Goal: Information Seeking & Learning: Learn about a topic

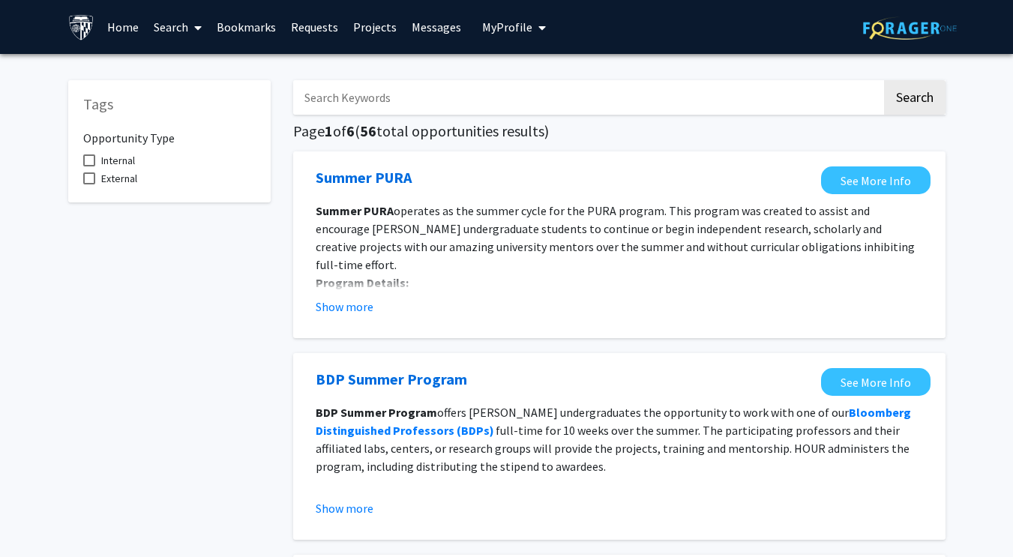
click at [483, 107] on input "Search Keywords" at bounding box center [587, 97] width 588 height 34
click at [302, 244] on div "Summer PURA See More Info Summer PURA operates as the summer cycle for the PURA…" at bounding box center [619, 244] width 652 height 187
click at [133, 175] on span "External" at bounding box center [119, 178] width 36 height 18
click at [89, 184] on input "External" at bounding box center [88, 184] width 1 height 1
checkbox input "true"
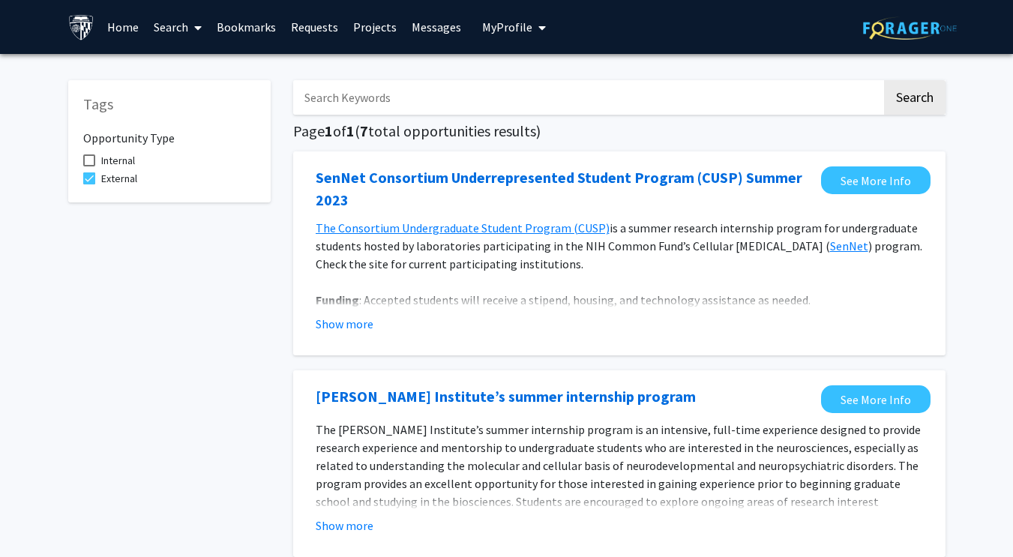
click at [126, 165] on span "Internal" at bounding box center [118, 160] width 34 height 18
click at [89, 166] on input "Internal" at bounding box center [88, 166] width 1 height 1
checkbox input "true"
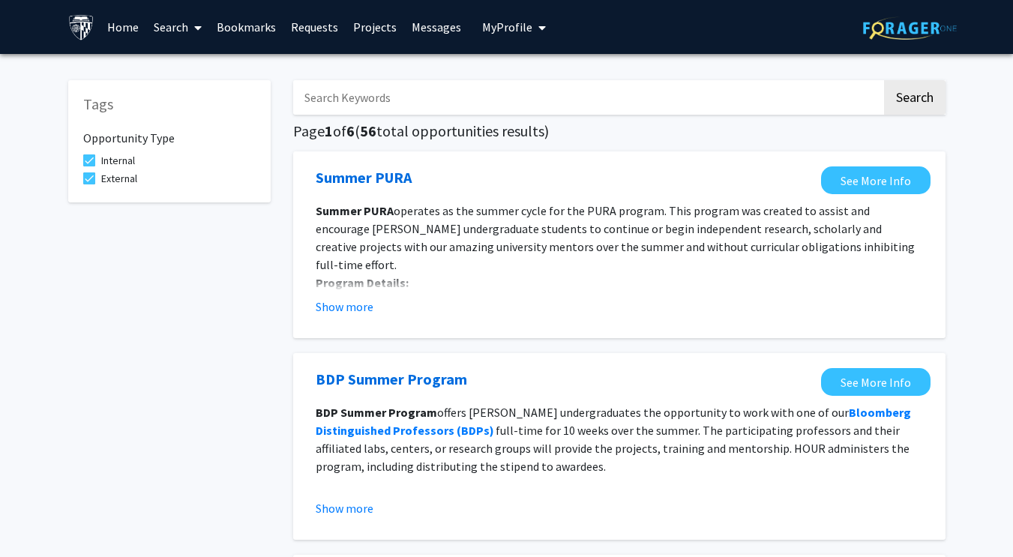
click at [121, 180] on span "External" at bounding box center [119, 178] width 36 height 18
click at [89, 184] on input "External" at bounding box center [88, 184] width 1 height 1
checkbox input "false"
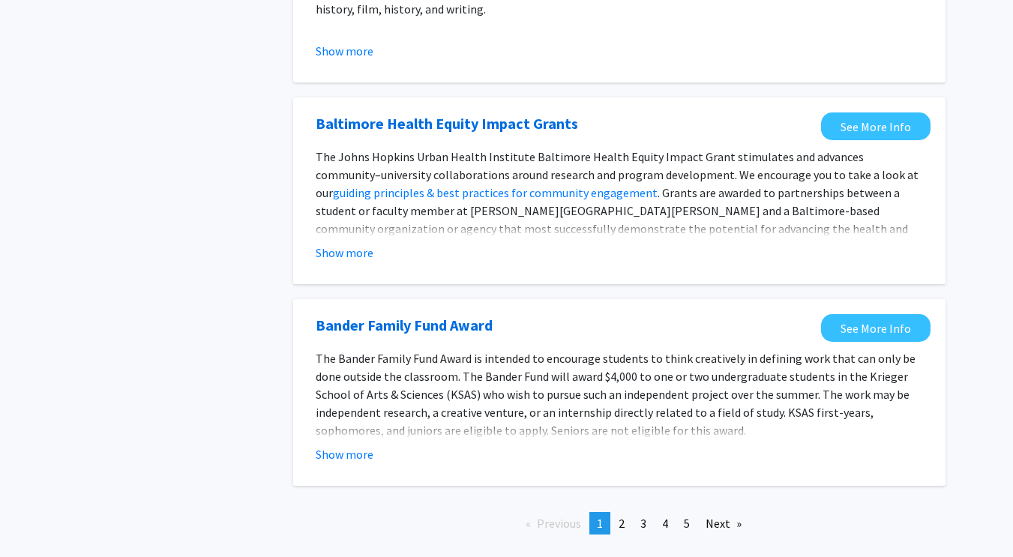
scroll to position [1675, 0]
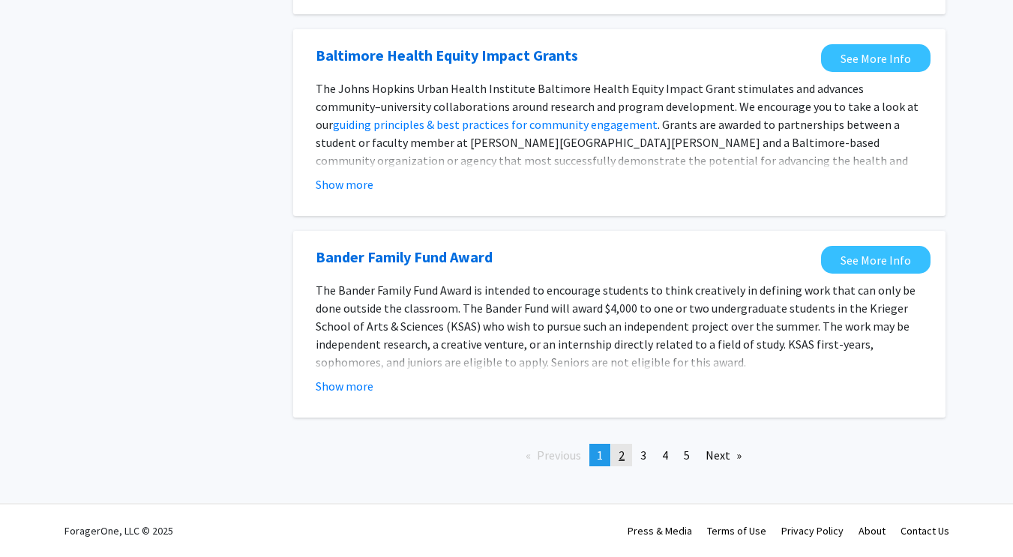
click at [629, 459] on link "page 2" at bounding box center [621, 455] width 21 height 22
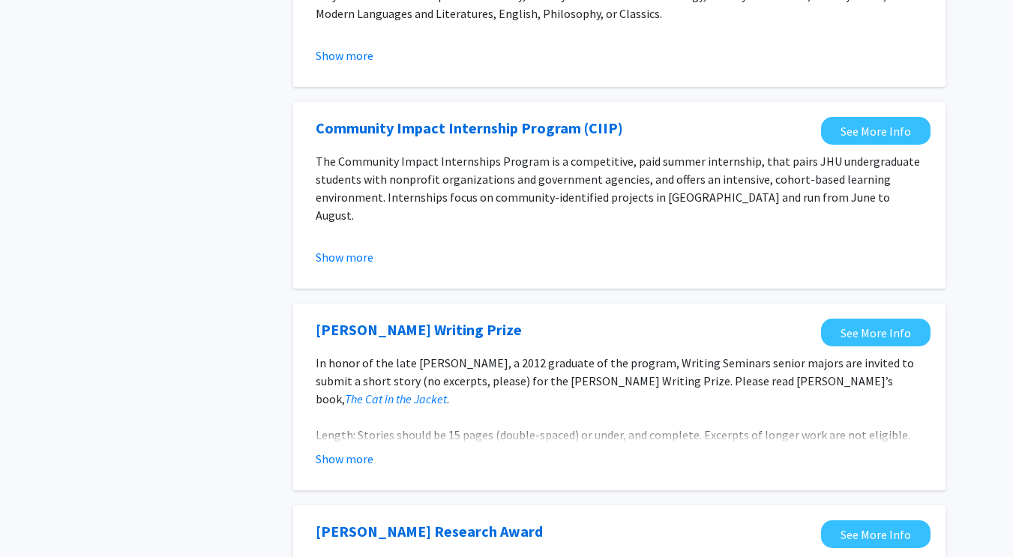
scroll to position [1752, 0]
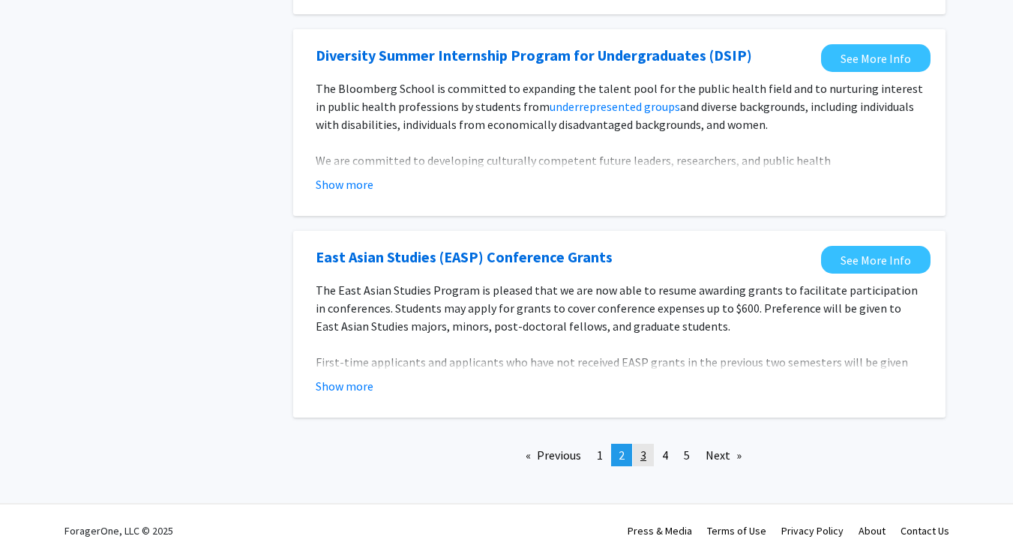
click at [650, 454] on link "page 3" at bounding box center [643, 455] width 21 height 22
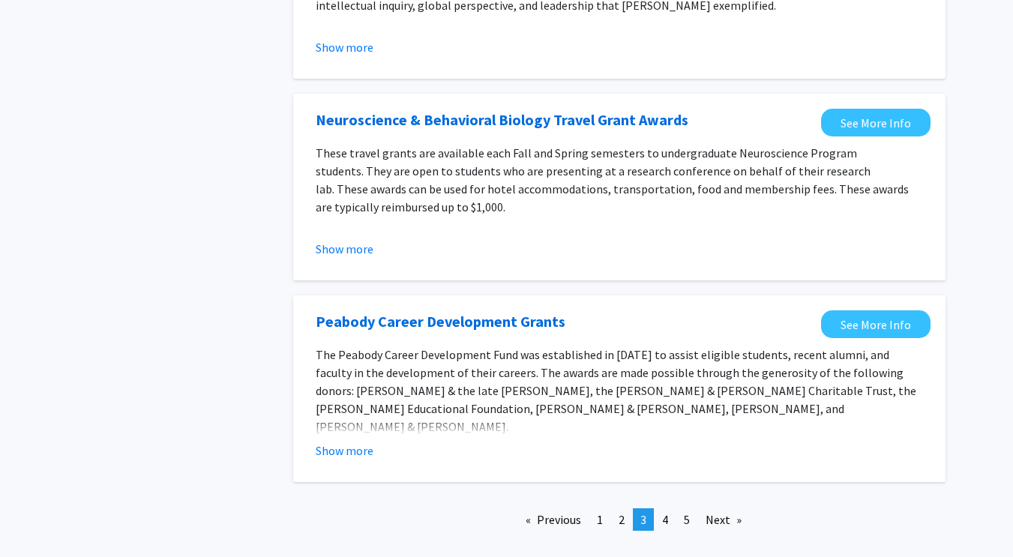
scroll to position [1711, 0]
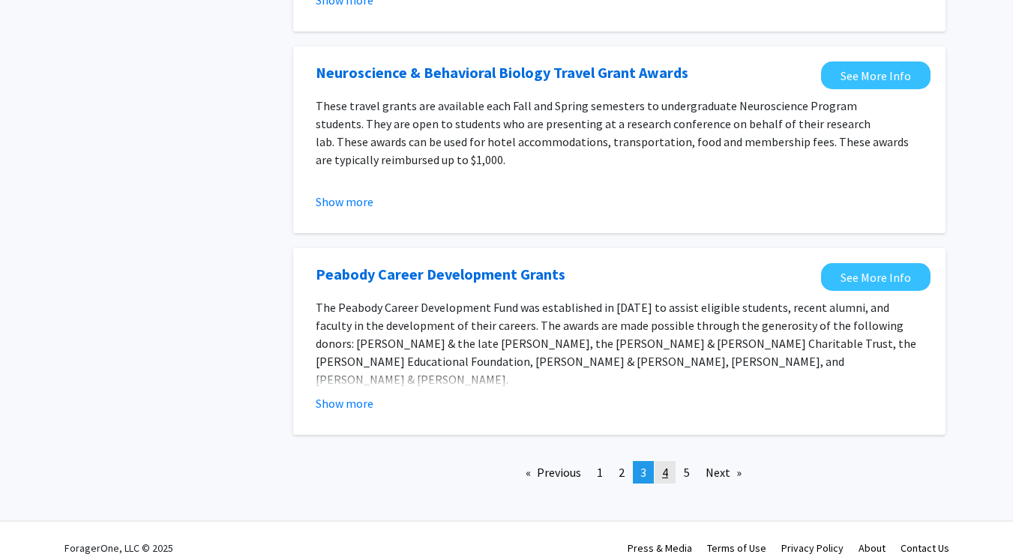
click at [666, 465] on span "4" at bounding box center [665, 472] width 6 height 15
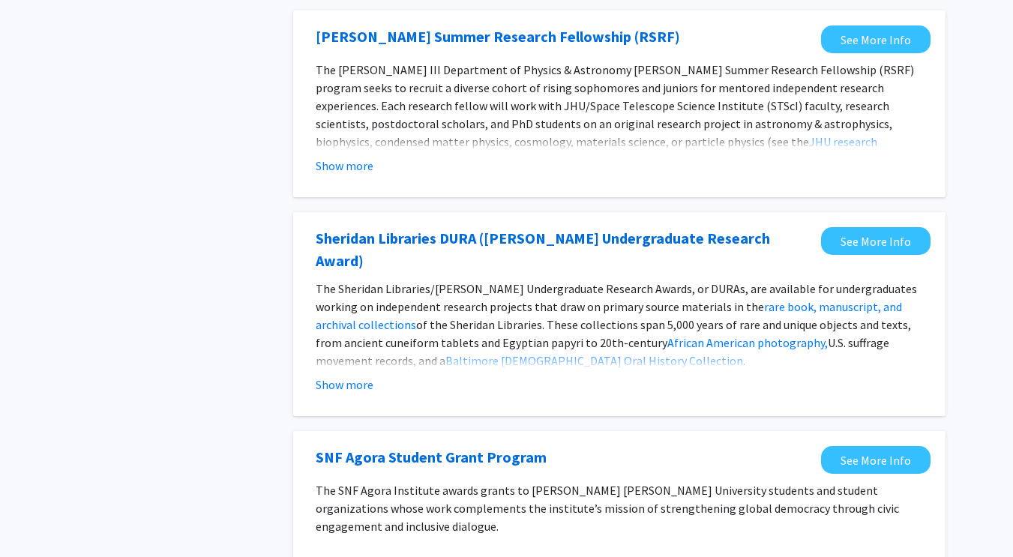
scroll to position [1711, 0]
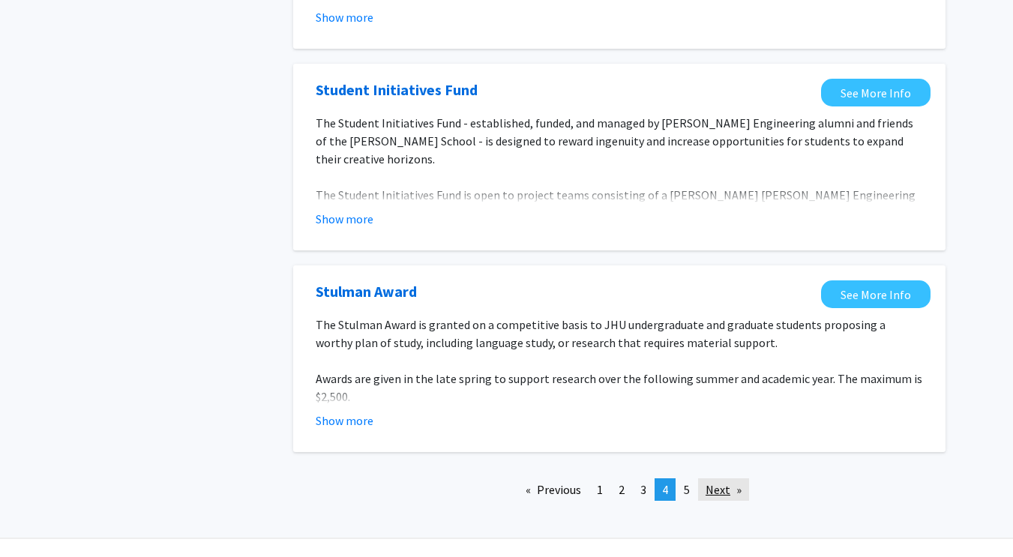
click at [700, 478] on link "Next page" at bounding box center [723, 489] width 51 height 22
